Goal: Book appointment/travel/reservation

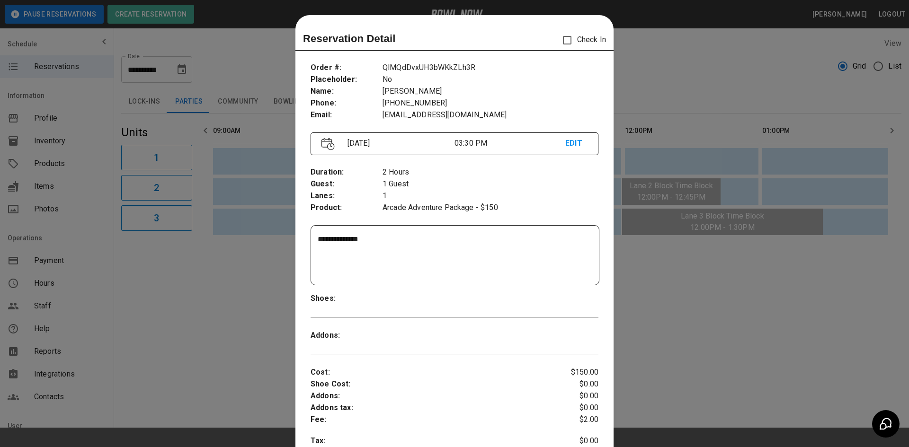
scroll to position [15, 0]
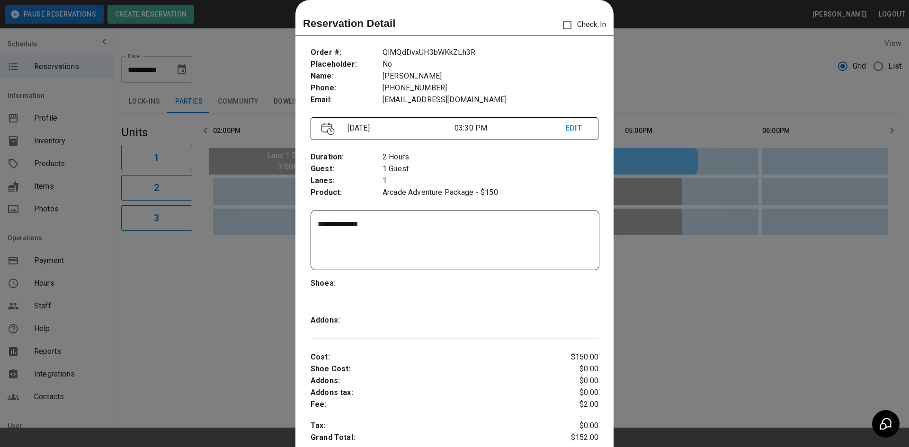
click at [696, 75] on div at bounding box center [454, 223] width 909 height 447
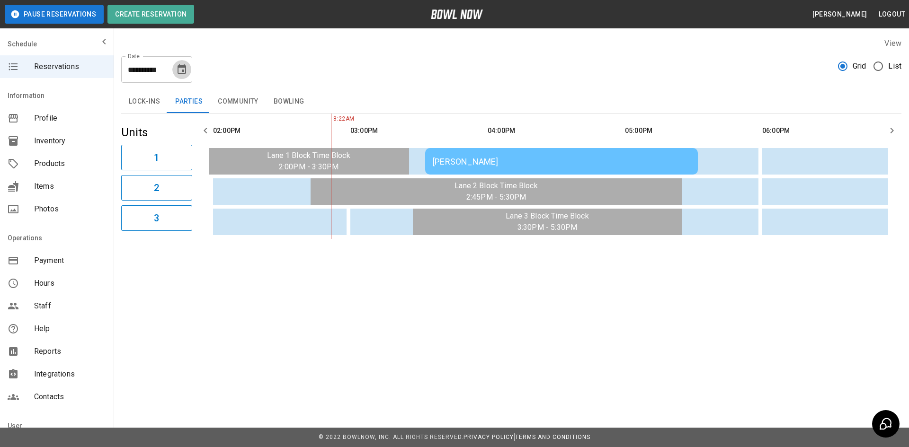
click at [173, 73] on button "Choose date, selected date is Aug 17, 2025" at bounding box center [181, 69] width 19 height 19
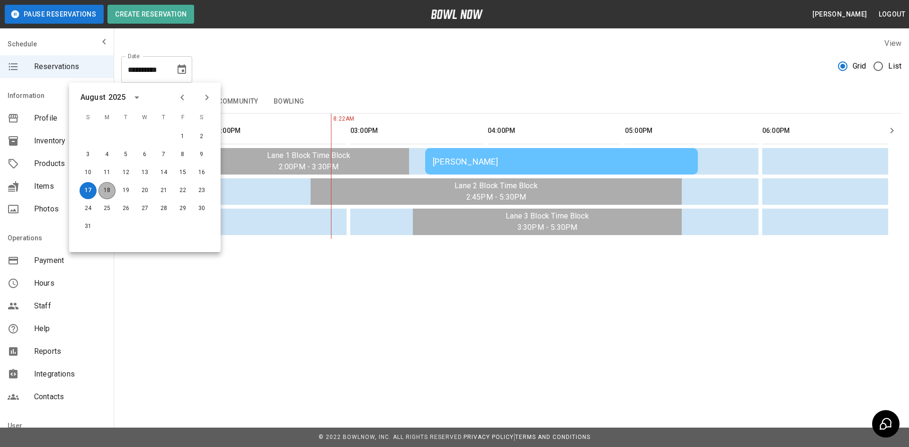
click at [111, 189] on button "18" at bounding box center [106, 190] width 17 height 17
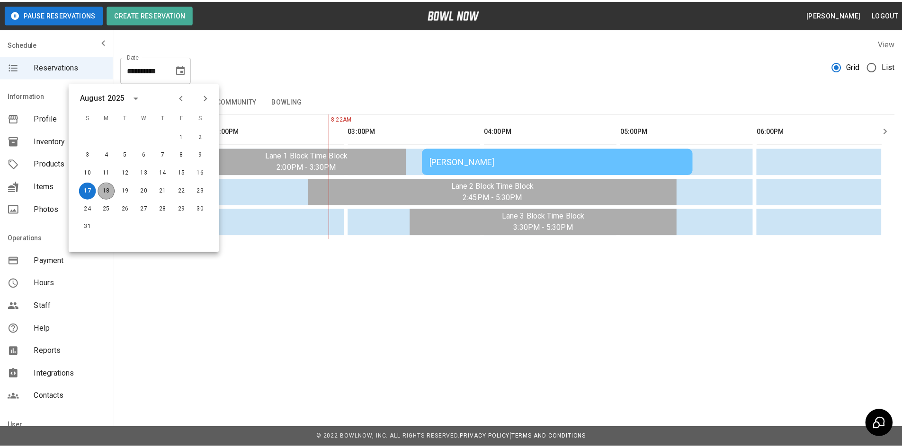
scroll to position [0, 0]
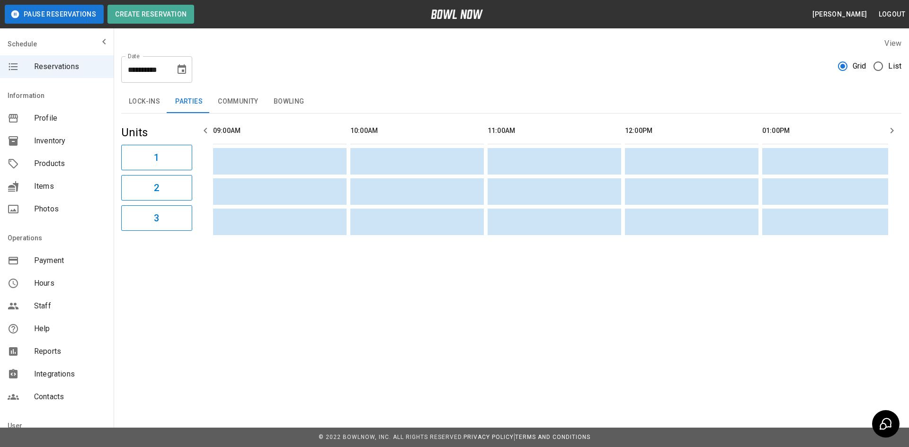
click at [288, 100] on button "Bowling" at bounding box center [289, 101] width 46 height 23
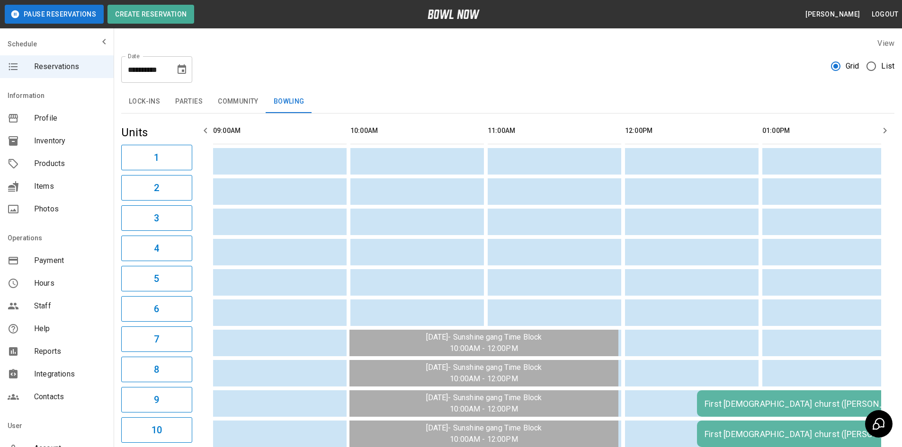
click at [171, 68] on div "**********" at bounding box center [156, 69] width 71 height 27
click at [180, 69] on icon "Choose date, selected date is Aug 18, 2025" at bounding box center [181, 69] width 11 height 11
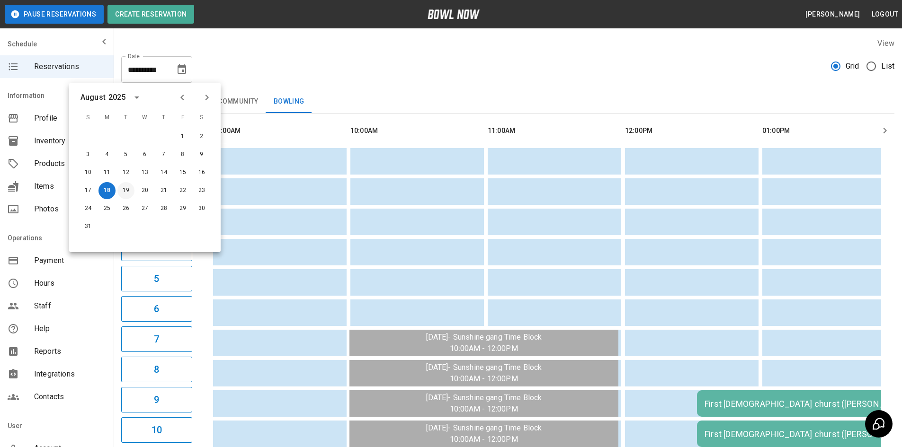
click at [127, 190] on button "19" at bounding box center [125, 190] width 17 height 17
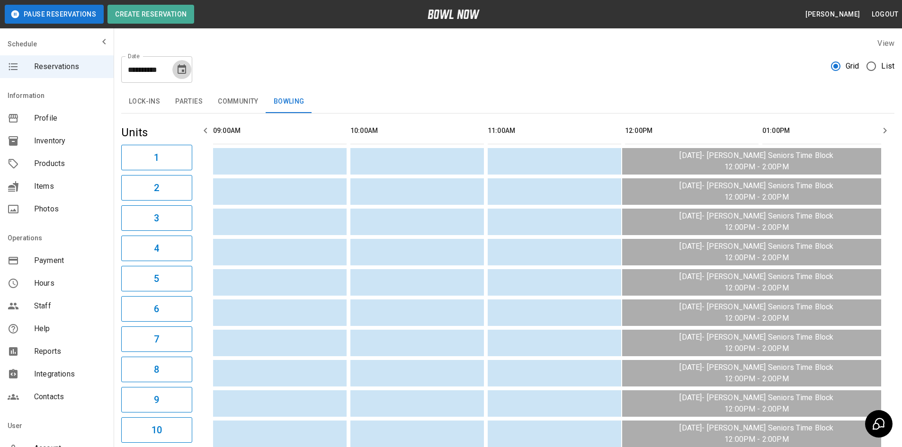
click at [181, 73] on icon "Choose date, selected date is Aug 19, 2025" at bounding box center [182, 68] width 9 height 9
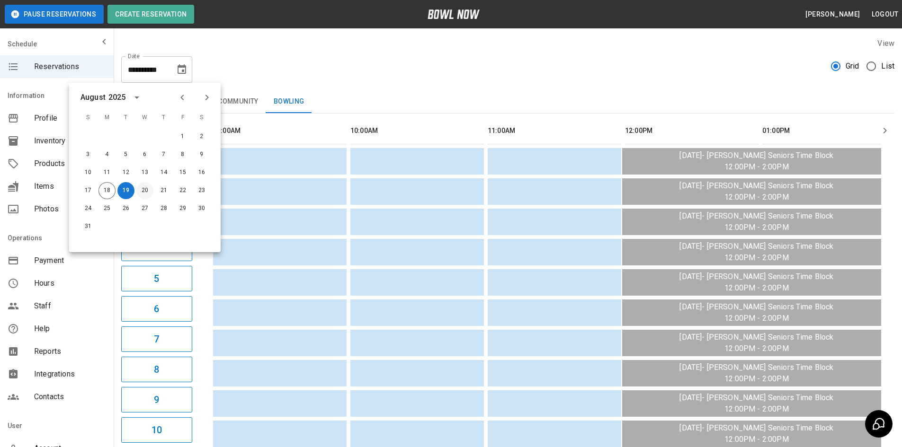
click at [141, 193] on button "20" at bounding box center [144, 190] width 17 height 17
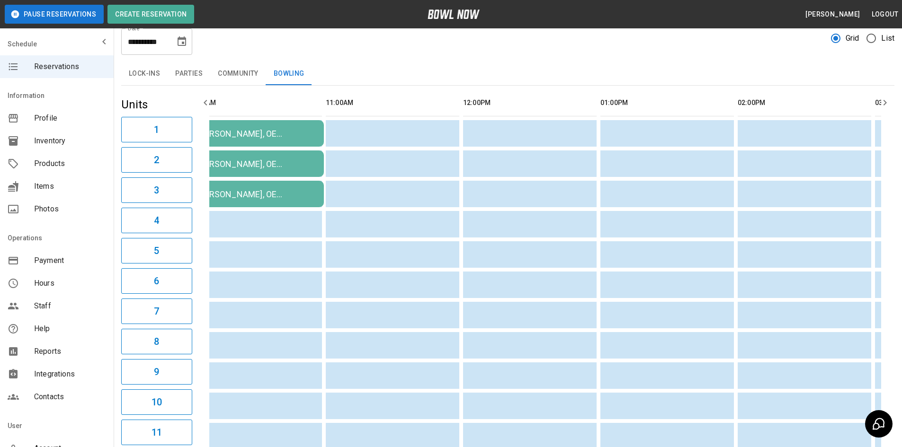
click at [182, 44] on icon "Choose date, selected date is Aug 20, 2025" at bounding box center [182, 40] width 9 height 9
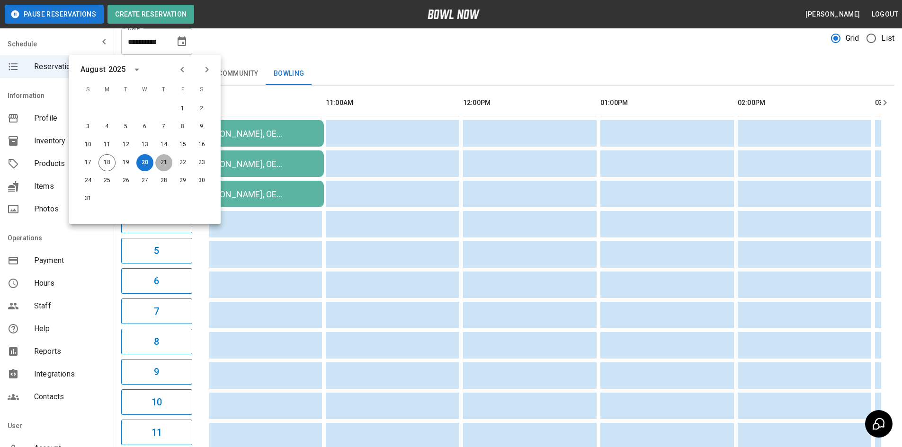
click at [162, 162] on button "21" at bounding box center [163, 162] width 17 height 17
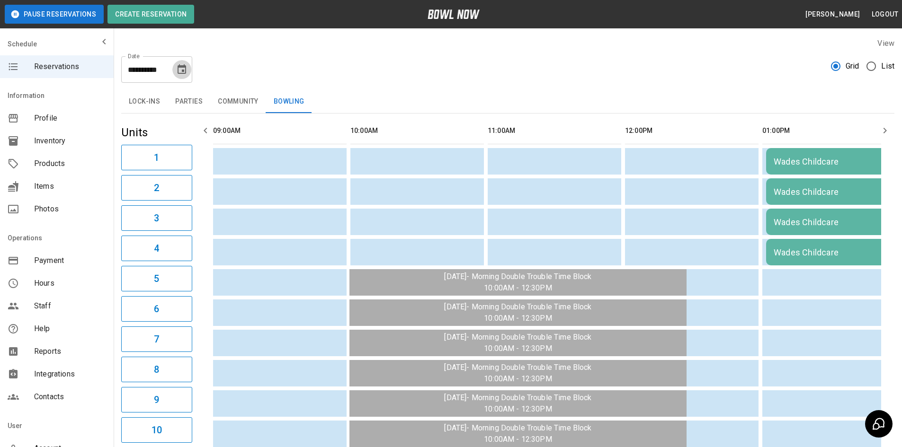
click at [180, 70] on icon "Choose date, selected date is Aug 21, 2025" at bounding box center [181, 69] width 11 height 11
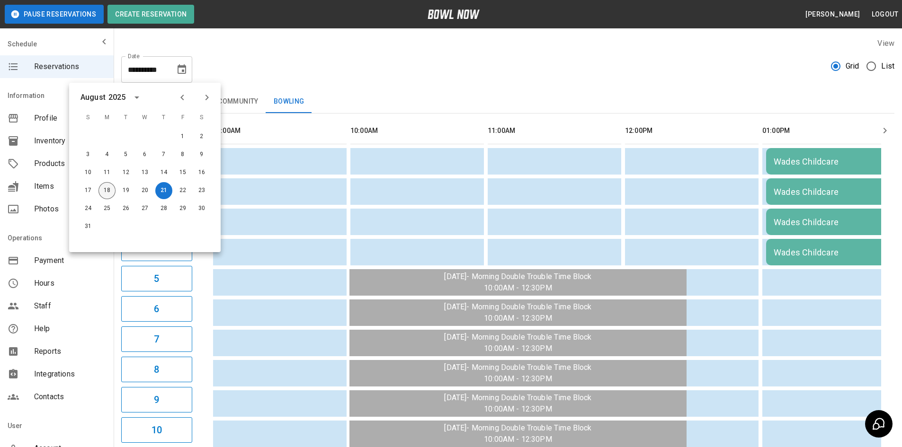
click at [107, 190] on button "18" at bounding box center [106, 190] width 17 height 17
type input "**********"
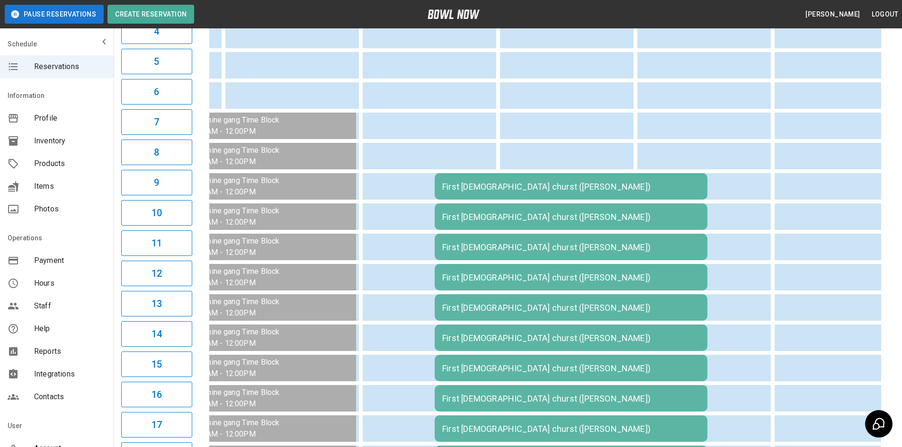
click at [511, 182] on div "First [DEMOGRAPHIC_DATA] churst ([PERSON_NAME])" at bounding box center [571, 187] width 258 height 10
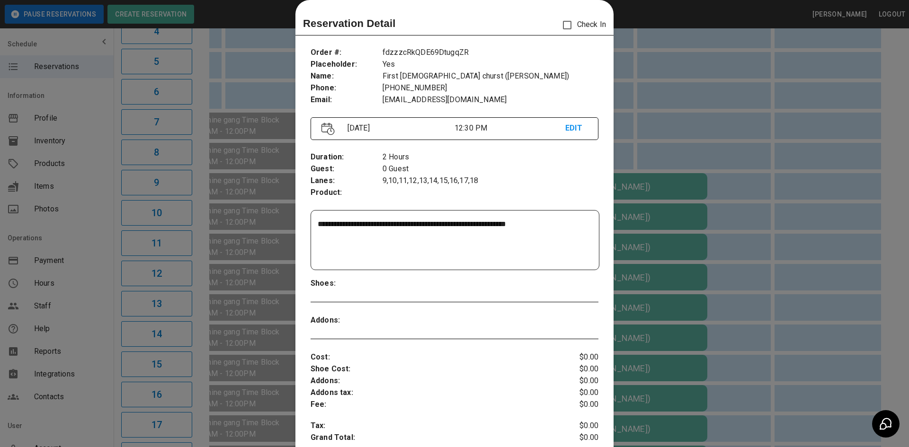
click at [835, 201] on div at bounding box center [454, 223] width 909 height 447
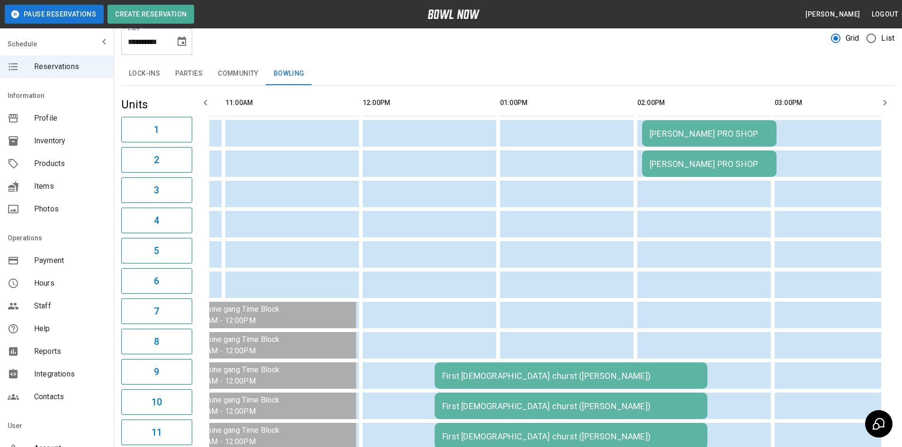
click at [658, 137] on div "[PERSON_NAME] PRO SHOP" at bounding box center [709, 134] width 119 height 10
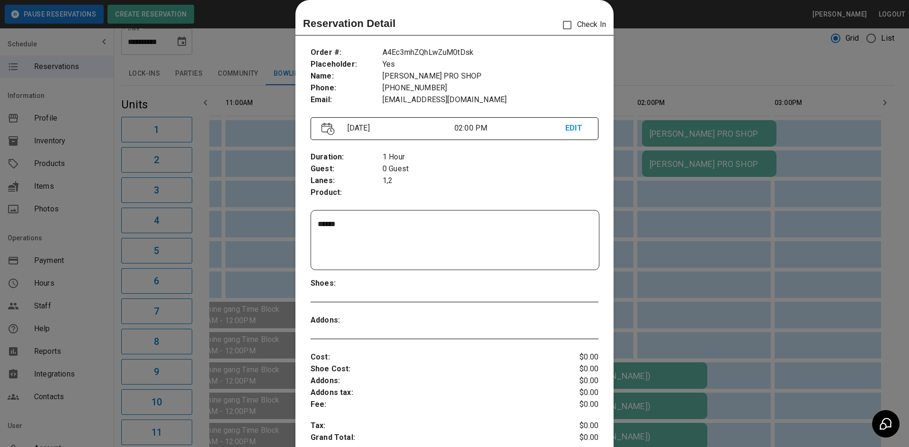
click at [716, 303] on div at bounding box center [454, 223] width 909 height 447
